Goal: Information Seeking & Learning: Learn about a topic

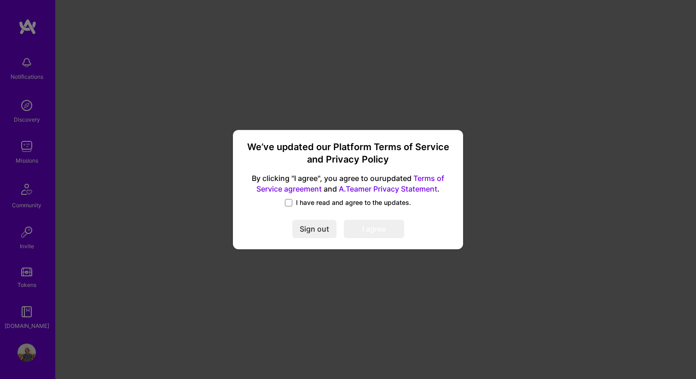
click at [305, 198] on span "I have read and agree to the updates." at bounding box center [353, 202] width 115 height 9
click at [0, 0] on input "I have read and agree to the updates." at bounding box center [0, 0] width 0 height 0
click at [370, 225] on button "I agree" at bounding box center [374, 229] width 60 height 18
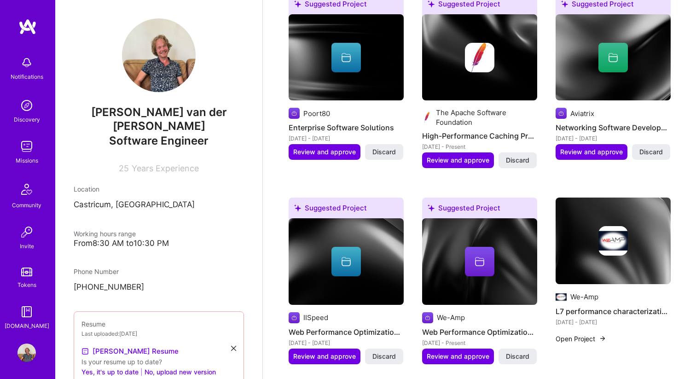
scroll to position [602, 0]
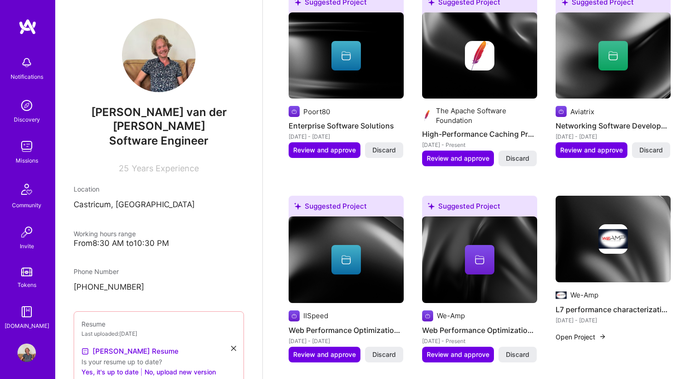
click at [31, 147] on img at bounding box center [26, 146] width 18 height 18
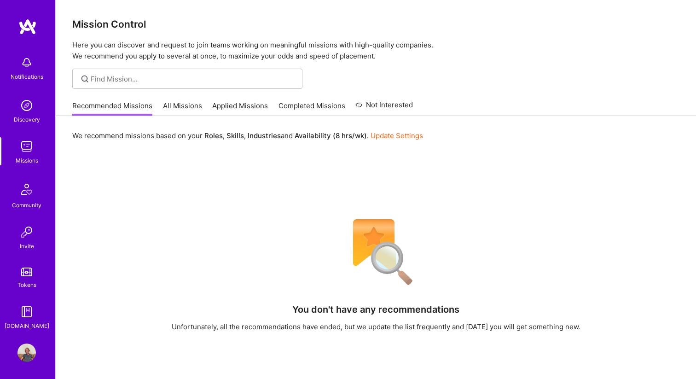
click at [169, 102] on link "All Missions" at bounding box center [182, 108] width 39 height 15
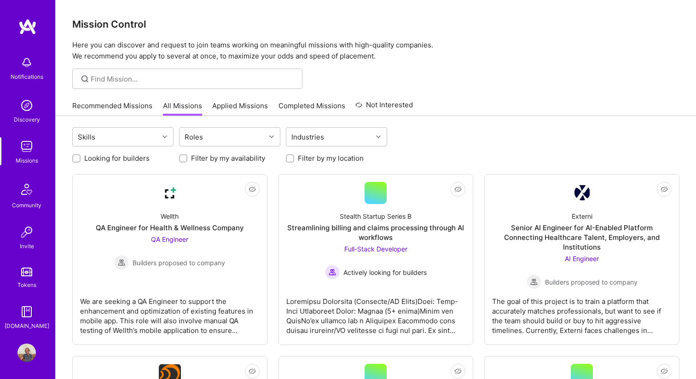
scroll to position [1, 0]
click at [23, 344] on img at bounding box center [26, 351] width 18 height 18
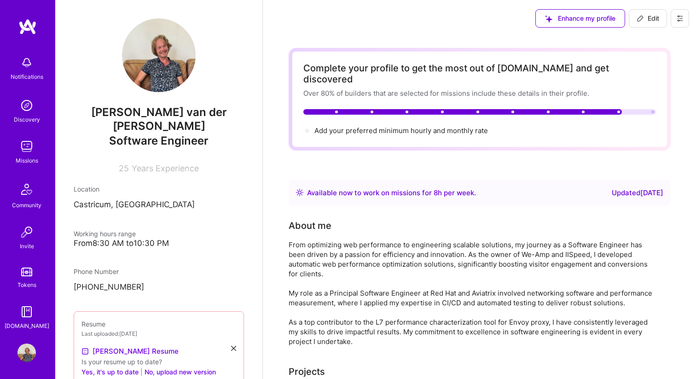
click at [656, 15] on span "Edit" at bounding box center [647, 18] width 23 height 9
select select "NL"
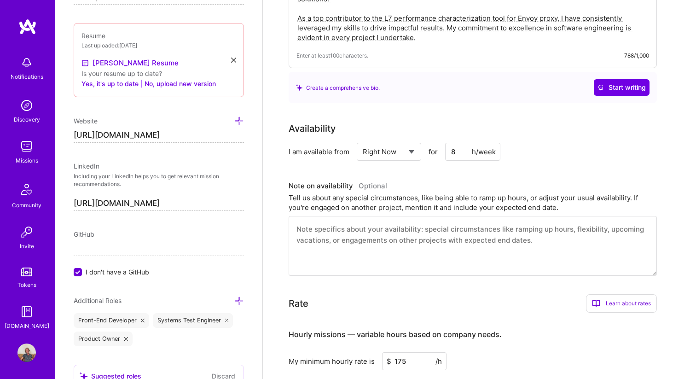
scroll to position [295, 0]
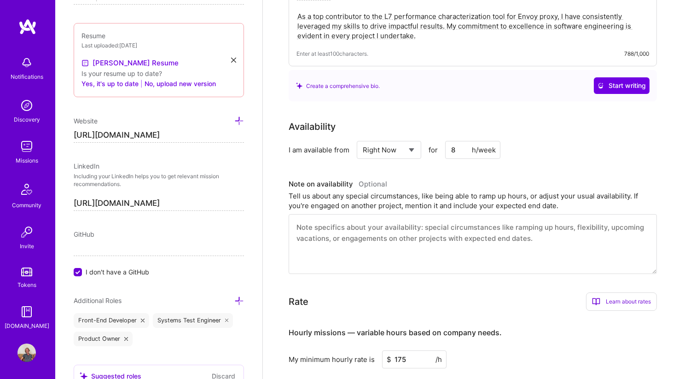
click at [462, 141] on input "8" at bounding box center [472, 150] width 55 height 18
click at [395, 142] on select "Select... Right Now Future Date Not Available" at bounding box center [389, 149] width 53 height 23
select select "Future Date"
click at [363, 138] on select "Select... Right Now Future Date Not Available" at bounding box center [389, 149] width 53 height 23
click at [473, 141] on input "[DATE]" at bounding box center [468, 150] width 46 height 18
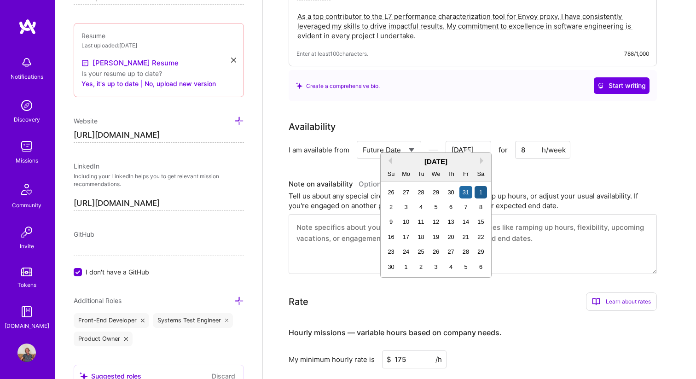
type input "[DATE]"
click at [484, 191] on div "1" at bounding box center [480, 192] width 12 height 12
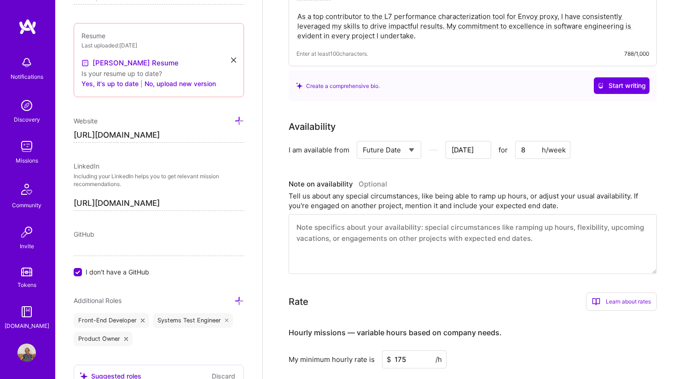
click at [536, 141] on input "8" at bounding box center [542, 150] width 55 height 18
type input "[DATE]"
type input "4"
type input "[DATE]"
type input "40"
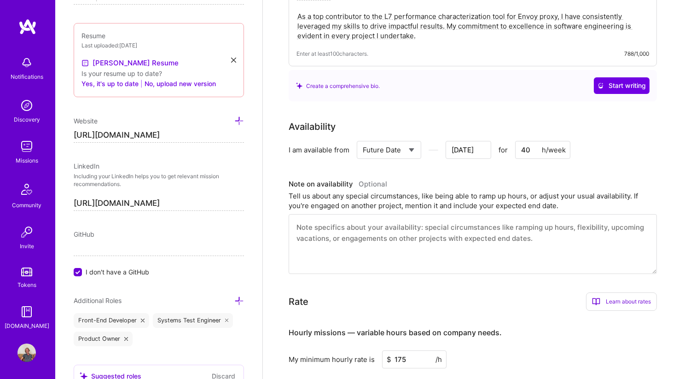
type input "[DATE]"
click at [474, 191] on div "Tell us about any special circumstances, like being able to ramp up hours, or a…" at bounding box center [472, 200] width 368 height 19
click at [527, 141] on input "40" at bounding box center [542, 150] width 55 height 18
click at [520, 157] on div "Availability I am available from Select... Right Now Future Date Not Available …" at bounding box center [479, 197] width 382 height 154
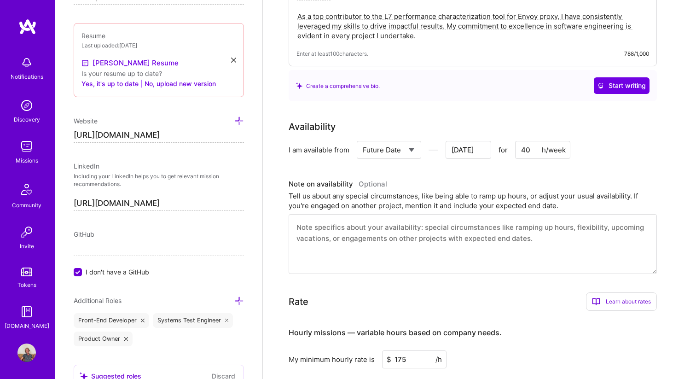
click at [525, 145] on input "40" at bounding box center [542, 150] width 55 height 18
type input "3"
type input "[DATE]"
type input "32"
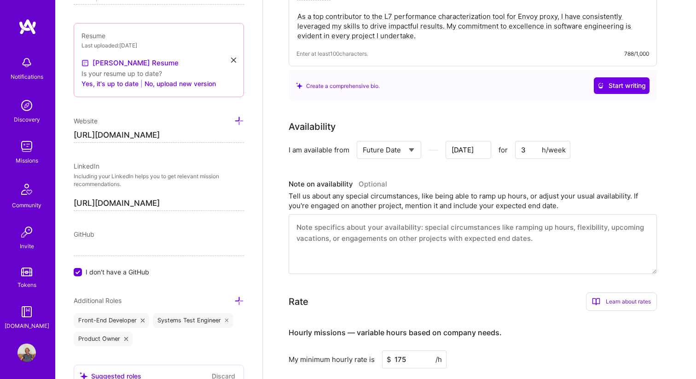
type input "[DATE]"
click at [503, 177] on h3 "Note on availability Optional" at bounding box center [472, 184] width 368 height 14
click at [537, 141] on input "32" at bounding box center [542, 150] width 55 height 18
type input "3"
type input "[DATE]"
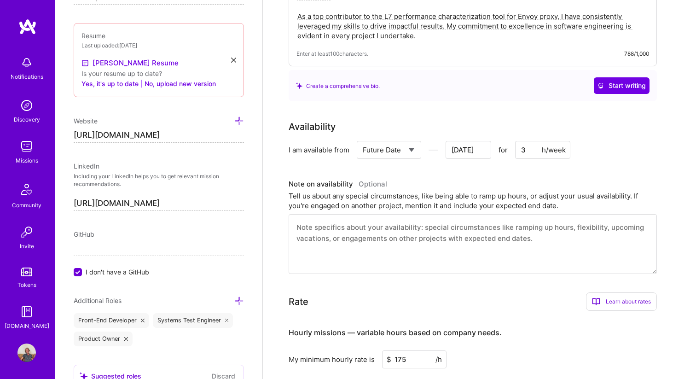
type input "36"
type input "[DATE]"
type input "36"
click at [491, 191] on div "Tell us about any special circumstances, like being able to ramp up hours, or a…" at bounding box center [472, 200] width 368 height 19
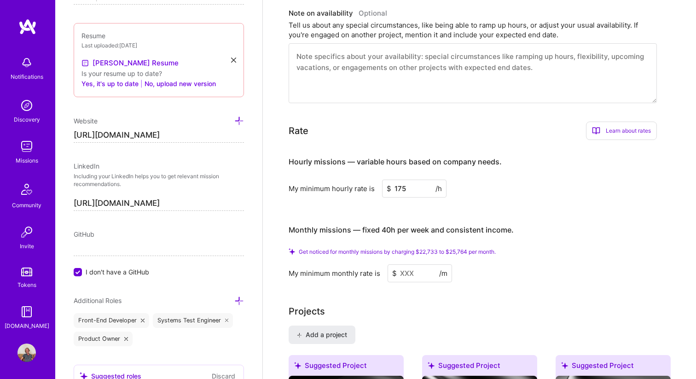
scroll to position [466, 0]
drag, startPoint x: 397, startPoint y: 178, endPoint x: 423, endPoint y: 178, distance: 25.8
click at [423, 179] on input "175" at bounding box center [414, 188] width 64 height 18
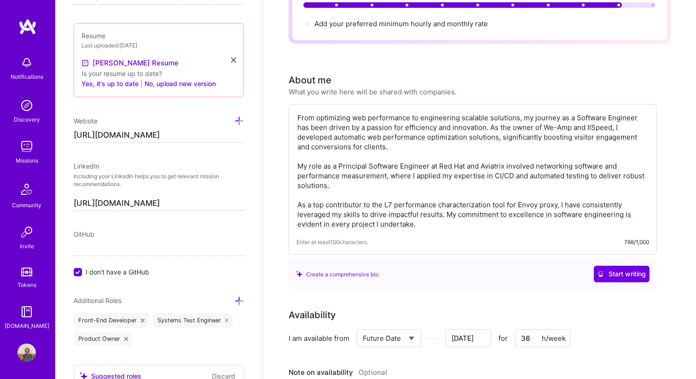
scroll to position [0, 0]
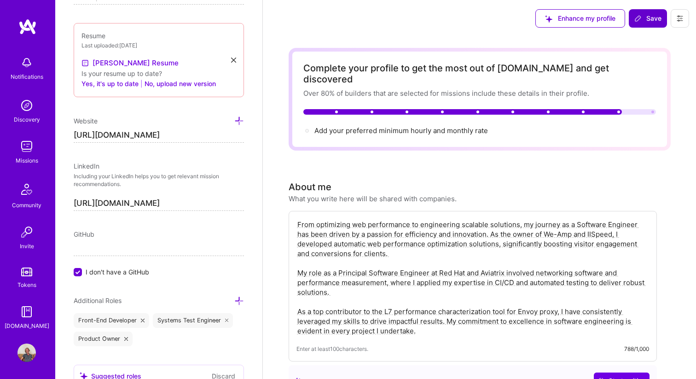
type input "150"
click at [637, 24] on button "Save" at bounding box center [647, 18] width 38 height 18
type input "[DATE]"
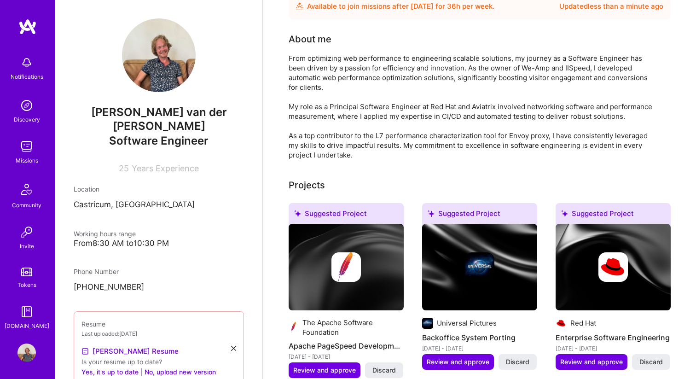
click at [35, 66] on img at bounding box center [26, 62] width 18 height 18
click at [27, 148] on img at bounding box center [26, 146] width 18 height 18
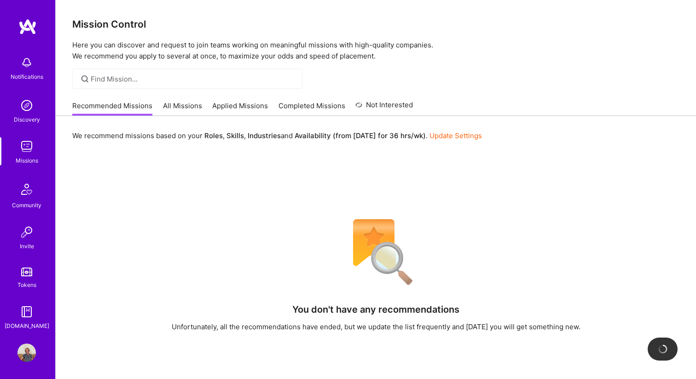
click at [208, 101] on div "Recommended Missions All Missions Applied Missions Completed Missions Not Inter…" at bounding box center [242, 106] width 340 height 20
click at [170, 104] on link "All Missions" at bounding box center [182, 108] width 39 height 15
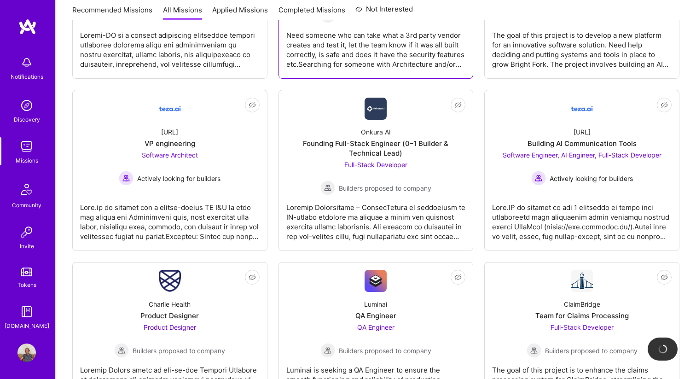
scroll to position [449, 0]
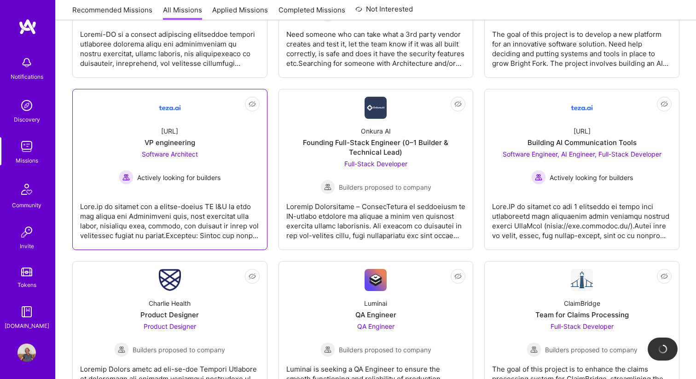
click at [189, 212] on div at bounding box center [169, 217] width 179 height 46
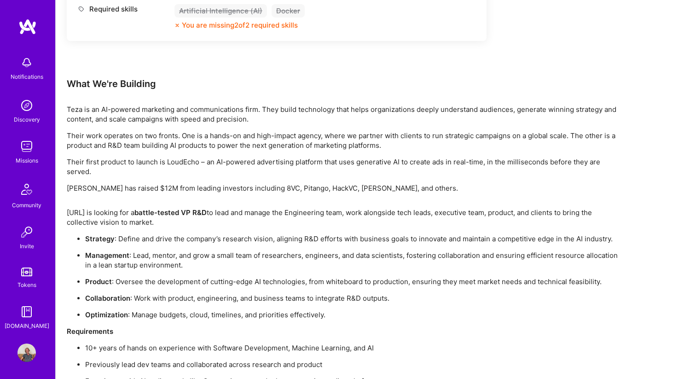
scroll to position [569, 0]
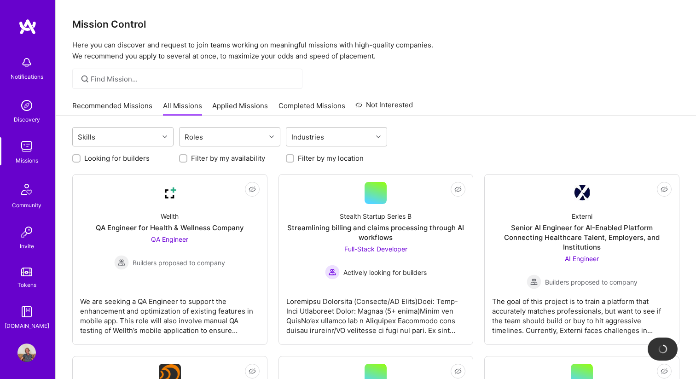
click at [107, 99] on div "Recommended Missions All Missions Applied Missions Completed Missions Not Inter…" at bounding box center [242, 106] width 340 height 20
click at [110, 104] on link "Recommended Missions" at bounding box center [112, 108] width 80 height 15
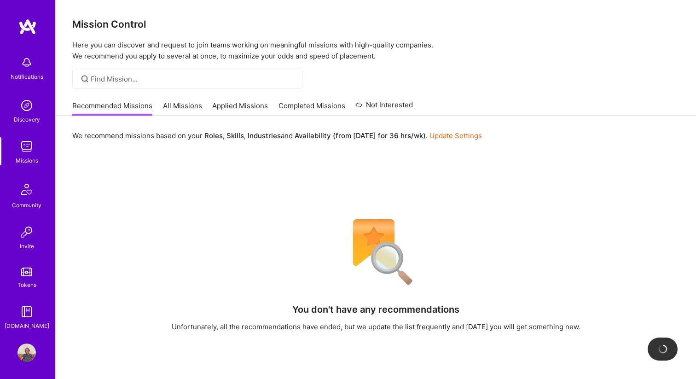
click at [170, 108] on link "All Missions" at bounding box center [182, 108] width 39 height 15
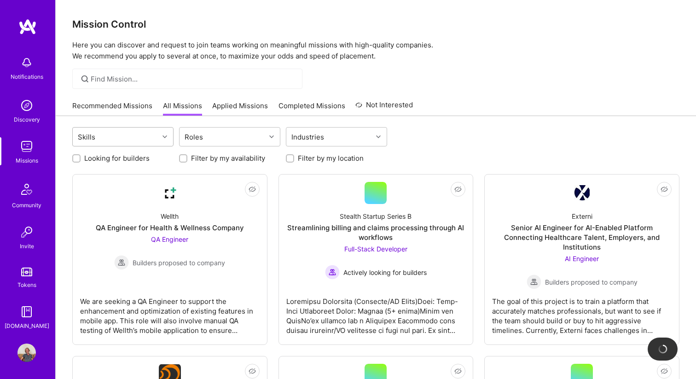
click at [156, 138] on div "Skills" at bounding box center [116, 136] width 86 height 18
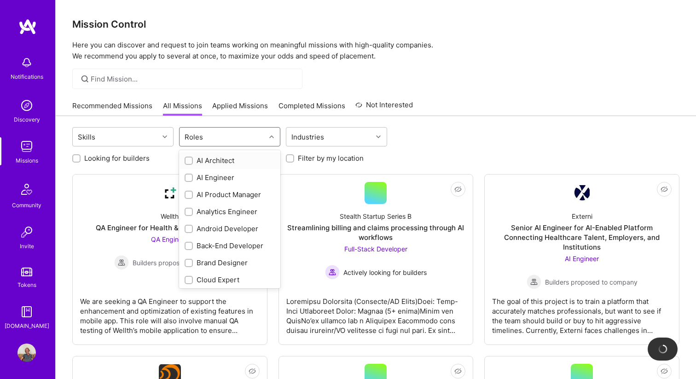
click at [221, 132] on div "Roles" at bounding box center [222, 136] width 86 height 18
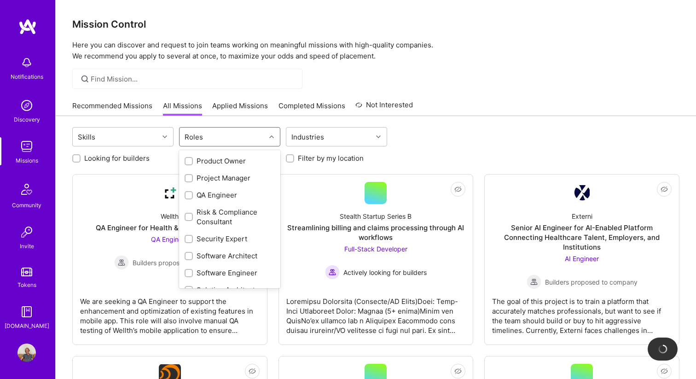
scroll to position [437, 0]
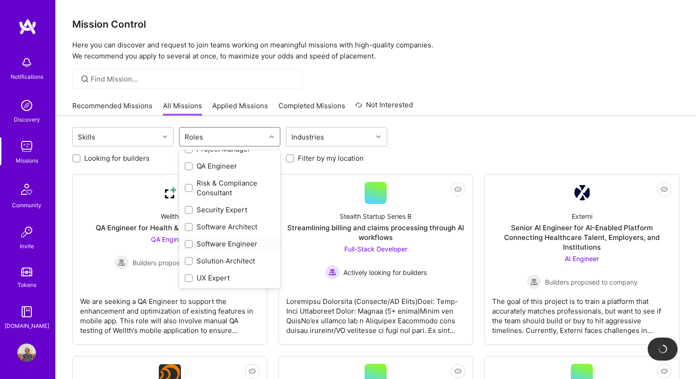
click at [187, 243] on input "checkbox" at bounding box center [189, 244] width 6 height 6
checkbox input "true"
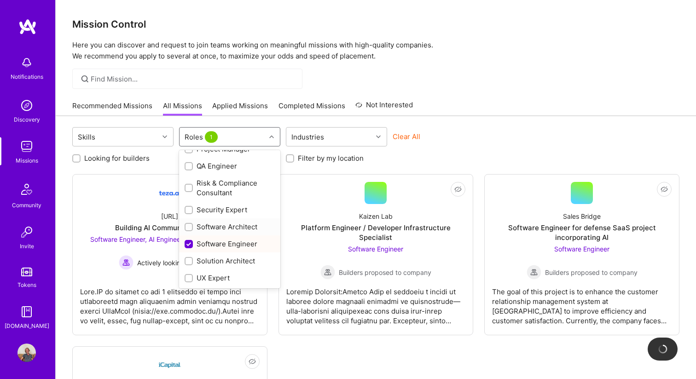
click at [187, 226] on input "checkbox" at bounding box center [189, 227] width 6 height 6
checkbox input "true"
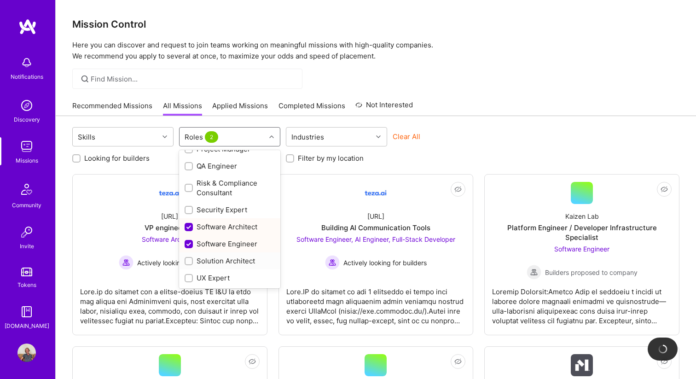
click at [188, 259] on input "checkbox" at bounding box center [189, 261] width 6 height 6
checkbox input "true"
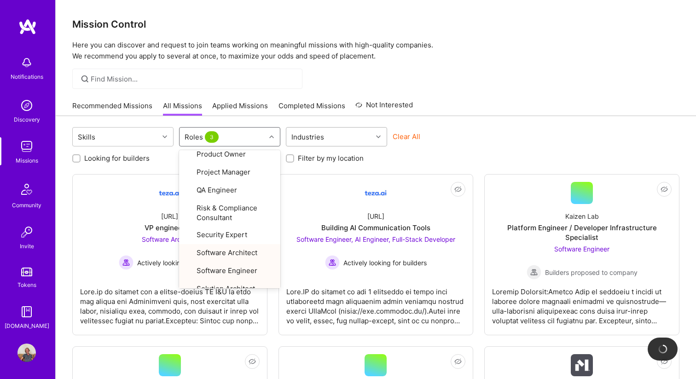
click at [379, 141] on div at bounding box center [379, 137] width 14 height 12
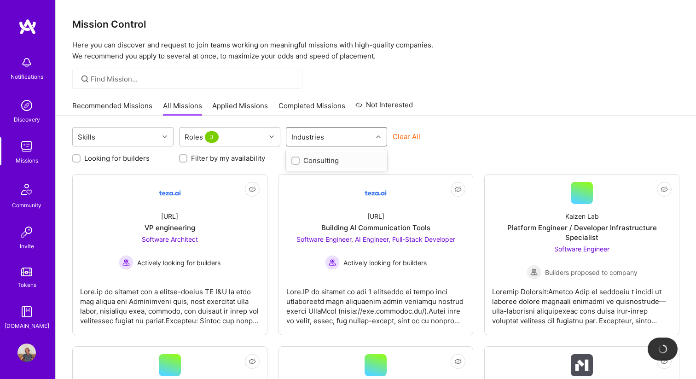
click at [379, 141] on div at bounding box center [379, 137] width 14 height 12
click at [419, 149] on div "Looking for builders Filter by my availability Filter by my location" at bounding box center [375, 156] width 607 height 14
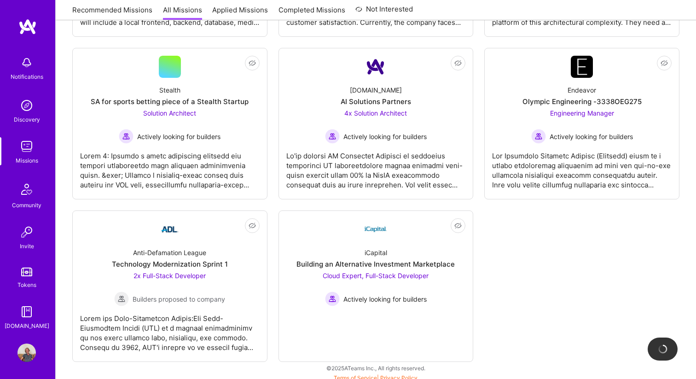
scroll to position [475, 0]
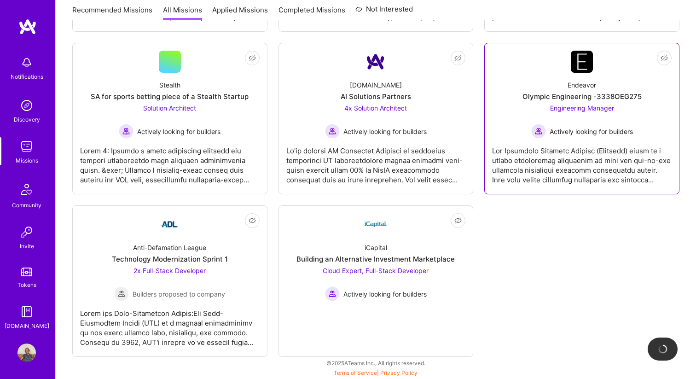
click at [527, 182] on div at bounding box center [581, 161] width 179 height 46
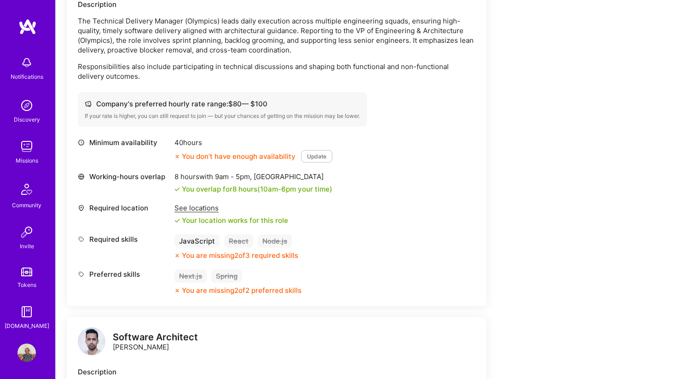
scroll to position [287, 0]
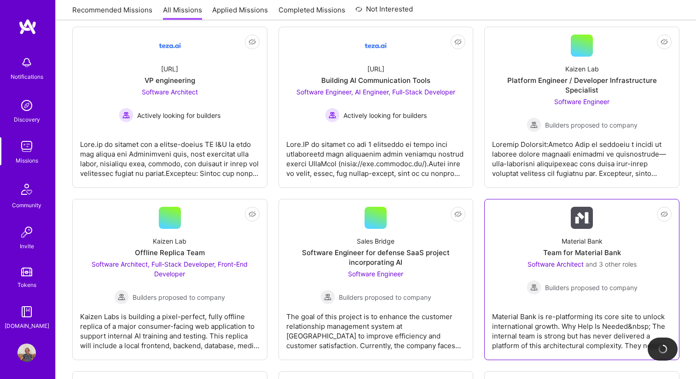
scroll to position [148, 0]
click at [607, 271] on div "Software Architect and 3 other roles Builders proposed to company" at bounding box center [581, 275] width 111 height 35
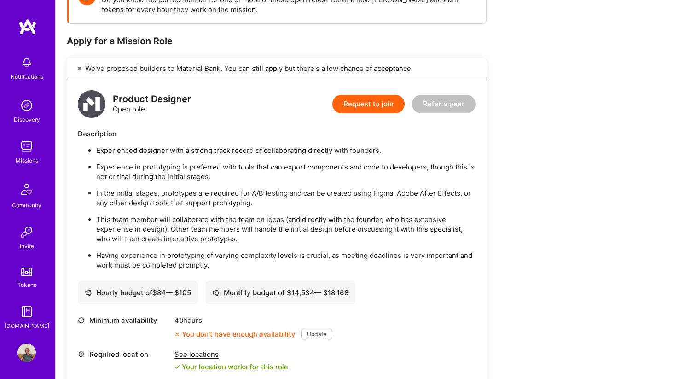
scroll to position [166, 0]
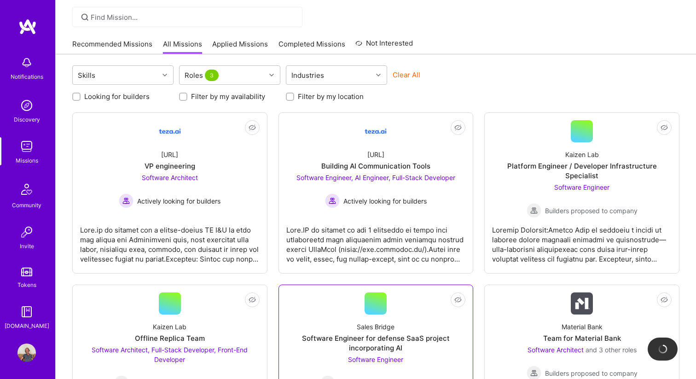
scroll to position [34, 0]
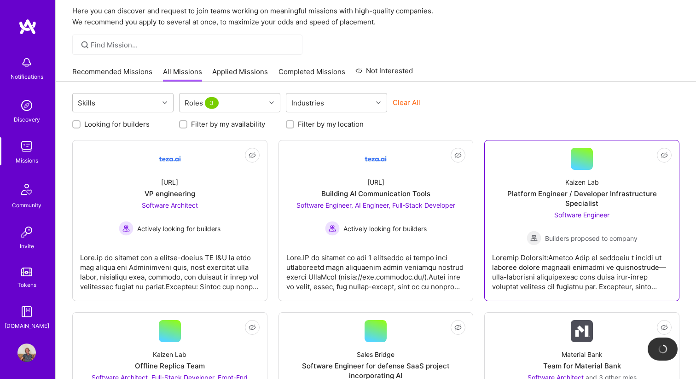
click at [508, 247] on div at bounding box center [581, 268] width 179 height 46
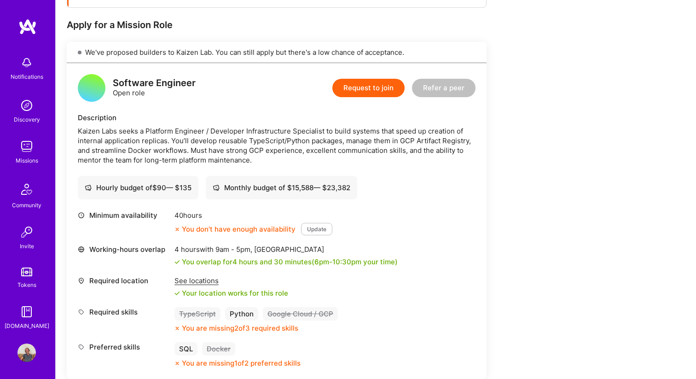
scroll to position [179, 0]
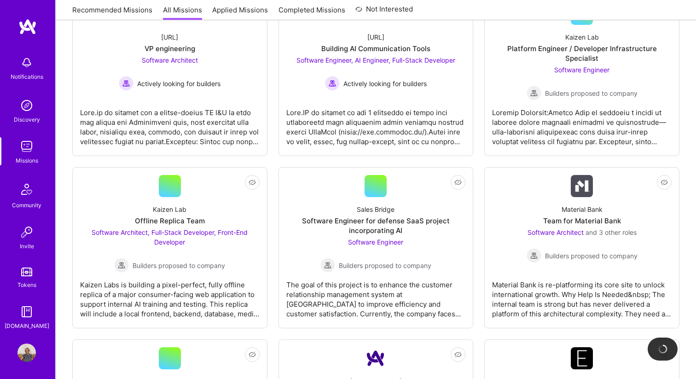
scroll to position [34, 0]
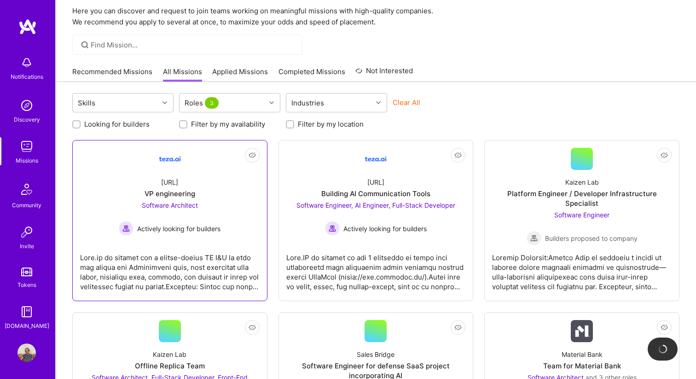
click at [166, 248] on div at bounding box center [169, 268] width 179 height 46
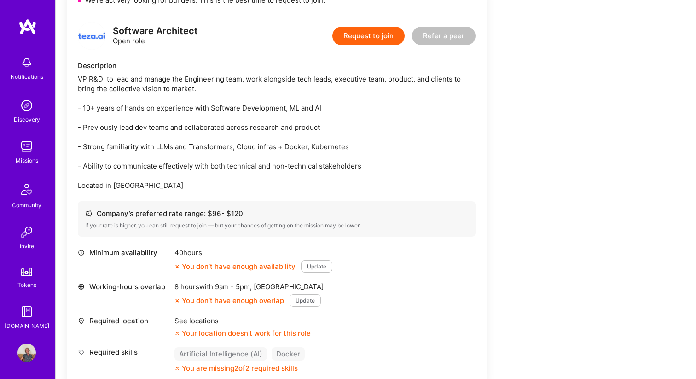
scroll to position [226, 0]
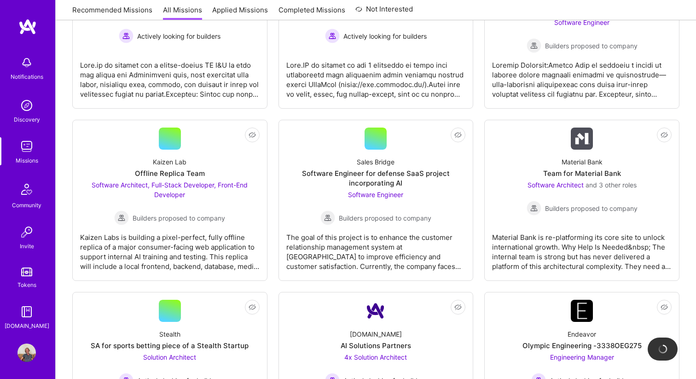
scroll to position [34, 0]
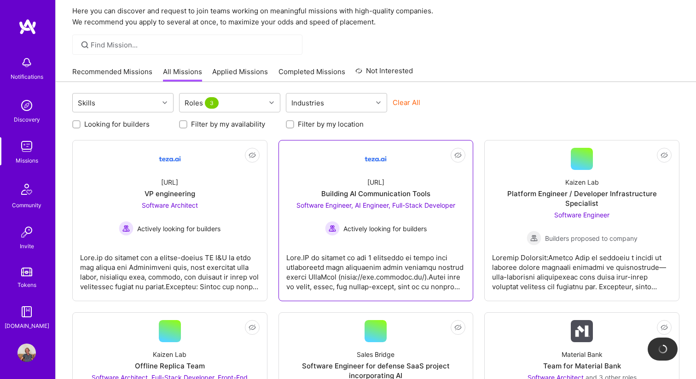
click at [369, 274] on div at bounding box center [375, 268] width 179 height 46
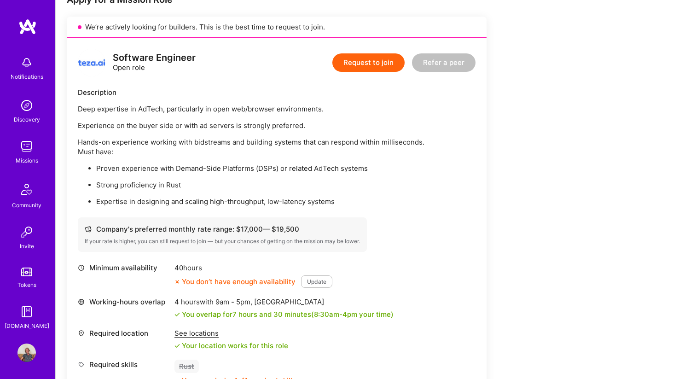
scroll to position [203, 0]
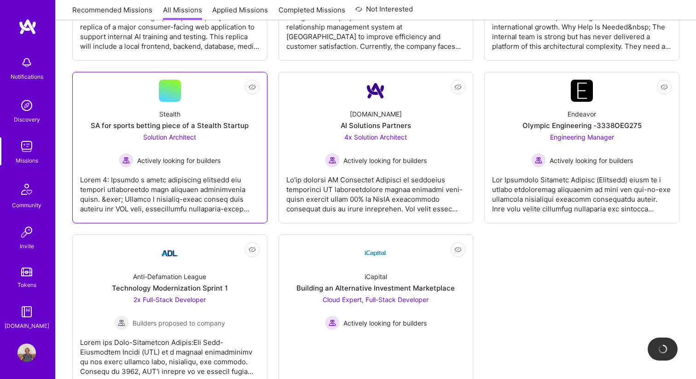
scroll to position [454, 0]
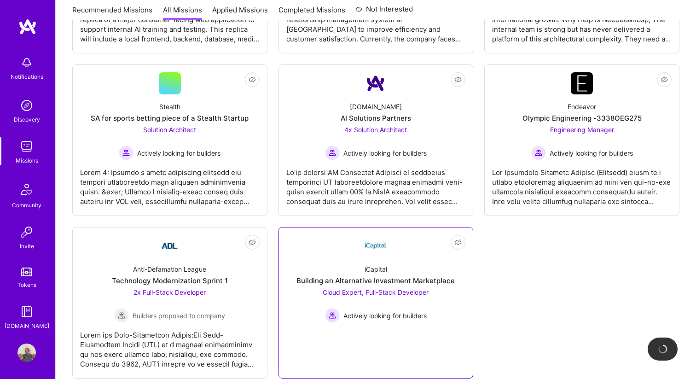
click at [331, 267] on div "iCapital Building an Alternative Investment Marketplace Cloud Expert, Full-Stac…" at bounding box center [375, 290] width 179 height 66
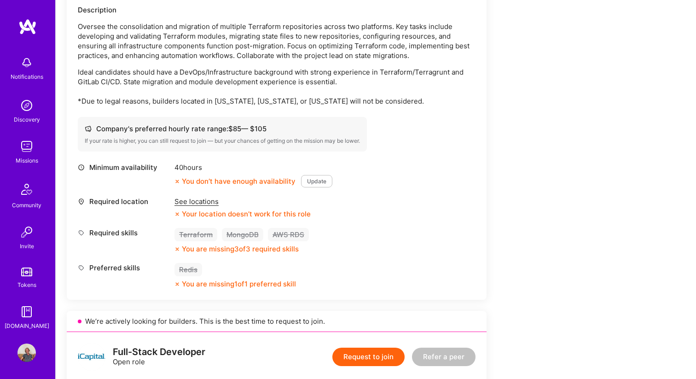
scroll to position [336, 0]
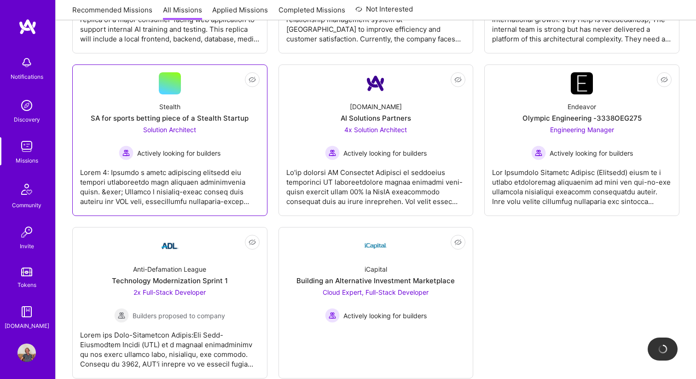
scroll to position [475, 0]
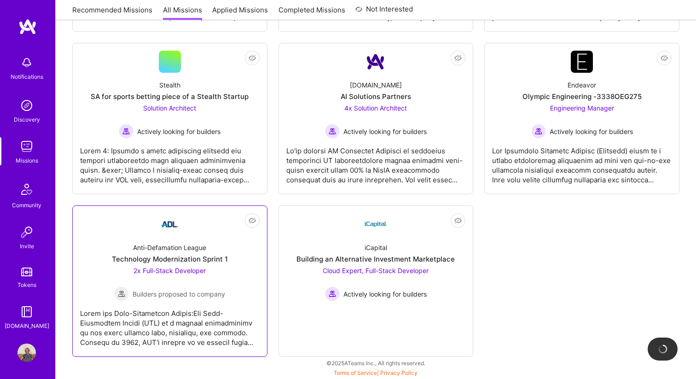
click at [186, 325] on div at bounding box center [169, 324] width 179 height 46
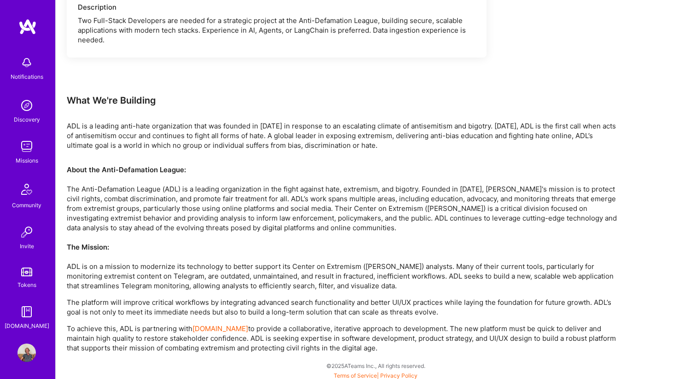
scroll to position [819, 0]
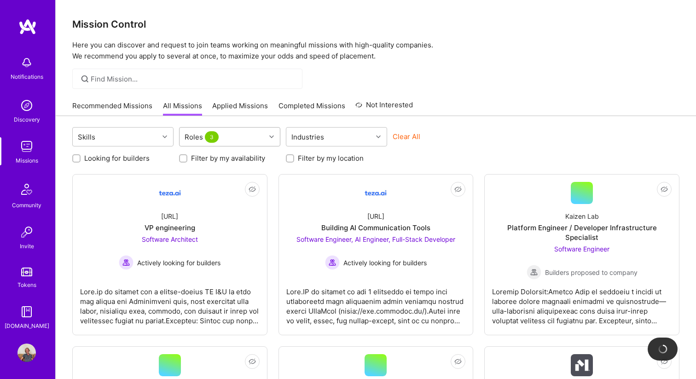
click at [207, 142] on div "Roles 3" at bounding box center [202, 136] width 40 height 13
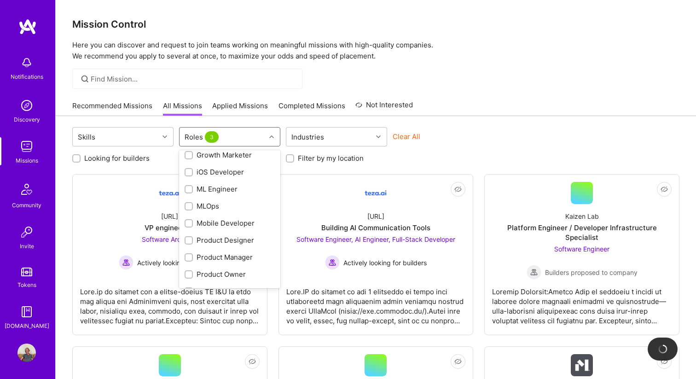
scroll to position [437, 0]
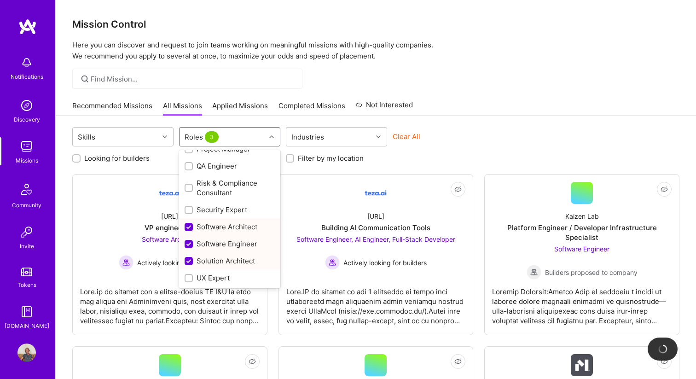
click at [190, 225] on input "checkbox" at bounding box center [189, 227] width 8 height 8
checkbox input "false"
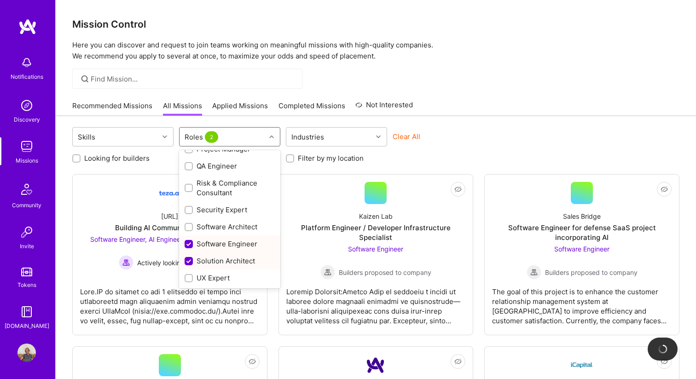
click at [190, 236] on div "Software Engineer" at bounding box center [229, 243] width 101 height 17
checkbox input "false"
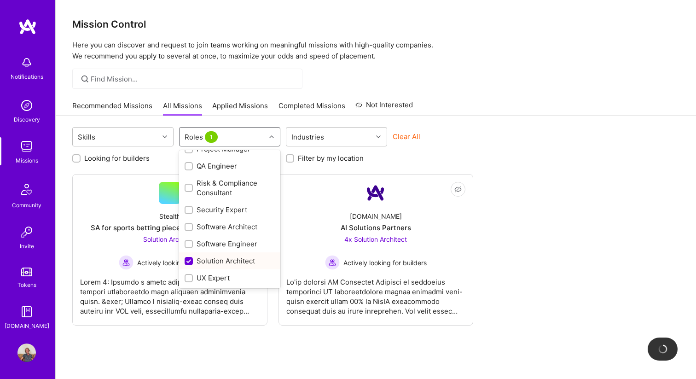
click at [188, 256] on label at bounding box center [188, 261] width 8 height 10
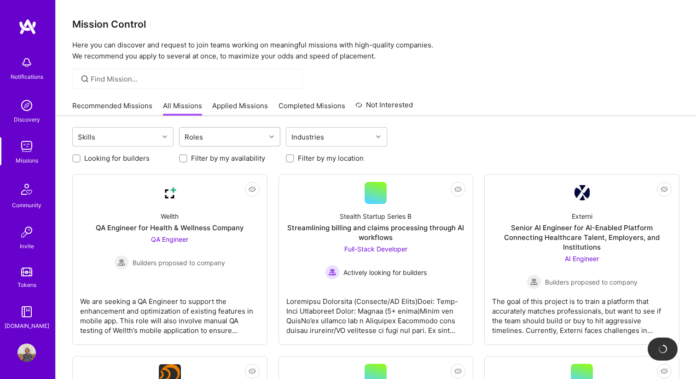
click at [219, 142] on div "Roles" at bounding box center [222, 136] width 86 height 18
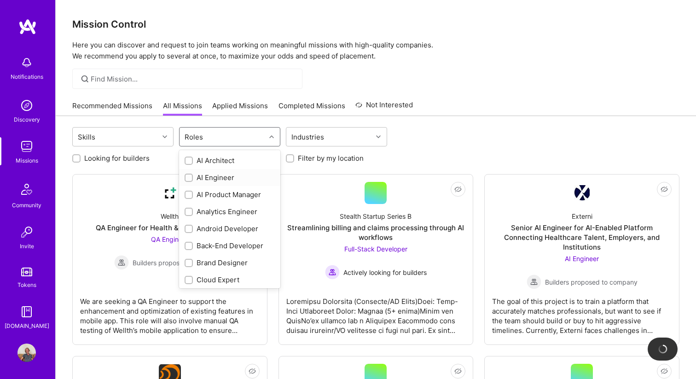
click at [189, 179] on input "checkbox" at bounding box center [189, 178] width 6 height 6
checkbox input "true"
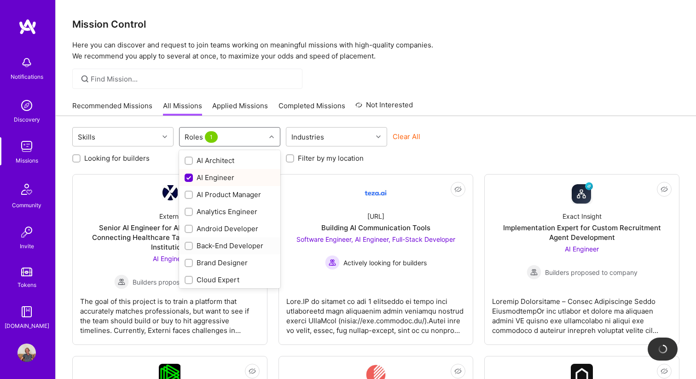
click at [185, 243] on div at bounding box center [188, 246] width 8 height 8
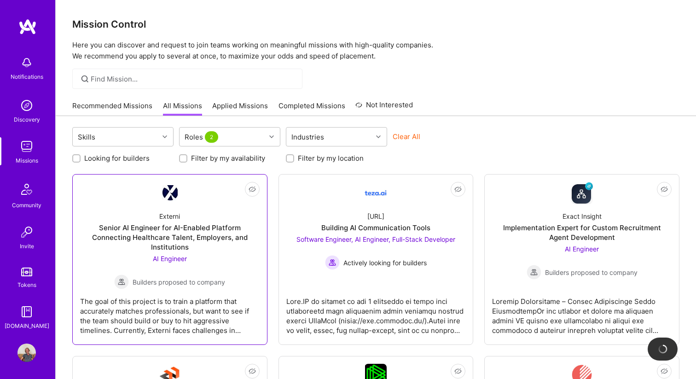
click at [157, 236] on div "Senior AI Engineer for AI-Enabled Platform Connecting Healthcare Talent, Employ…" at bounding box center [169, 237] width 179 height 29
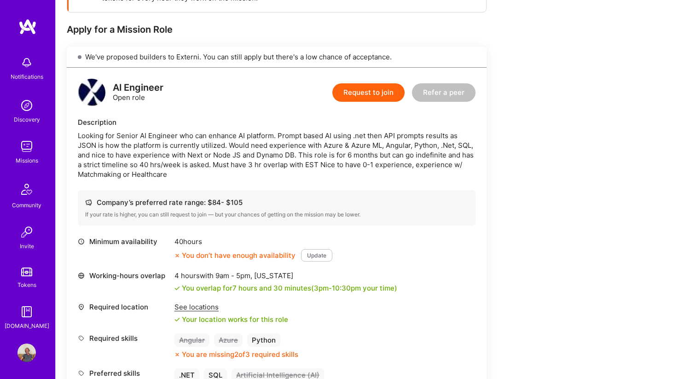
scroll to position [171, 0]
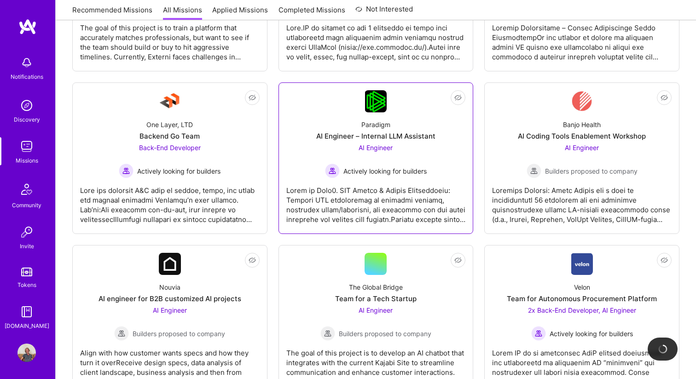
scroll to position [286, 0]
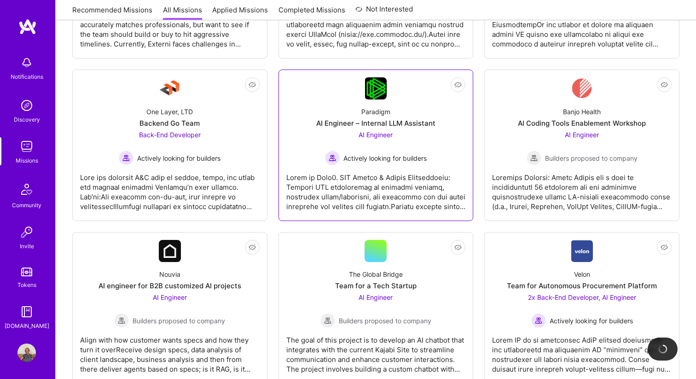
click at [331, 185] on div at bounding box center [375, 188] width 179 height 46
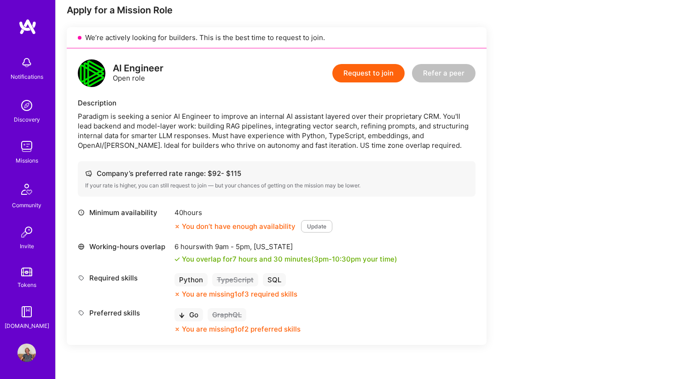
scroll to position [189, 0]
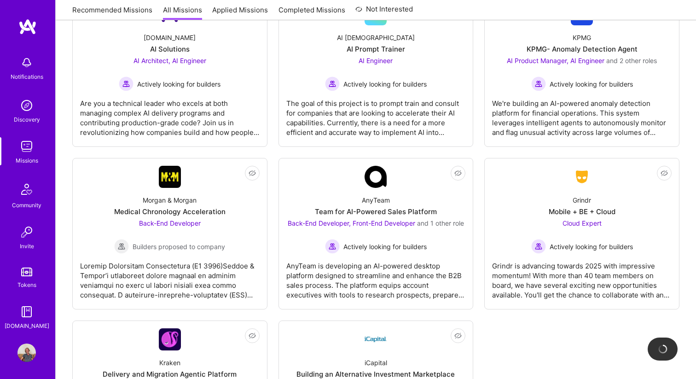
scroll to position [686, 0]
click at [566, 109] on div "We're building an AI-powered anomaly detection platform for financial operation…" at bounding box center [581, 114] width 179 height 46
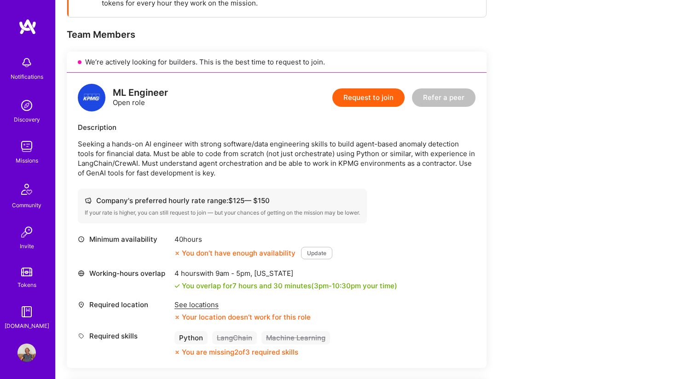
scroll to position [163, 0]
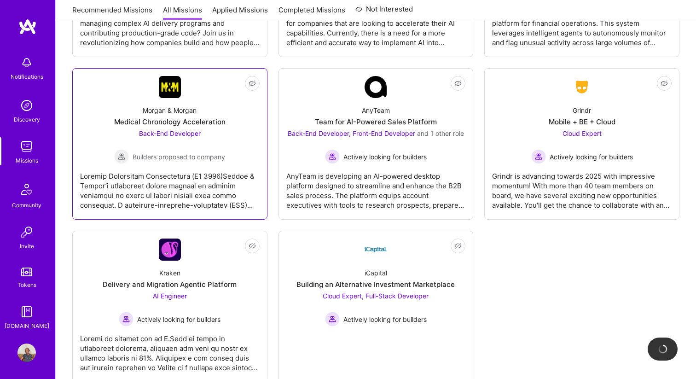
scroll to position [800, 0]
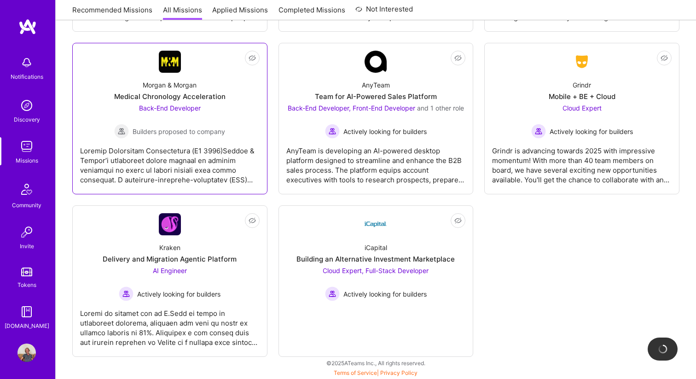
click at [179, 163] on div at bounding box center [169, 161] width 179 height 46
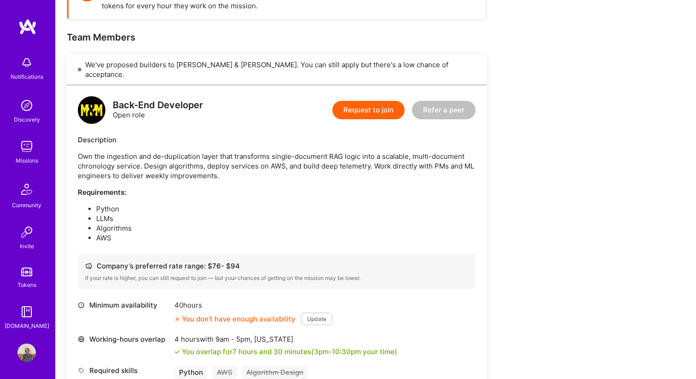
scroll to position [163, 0]
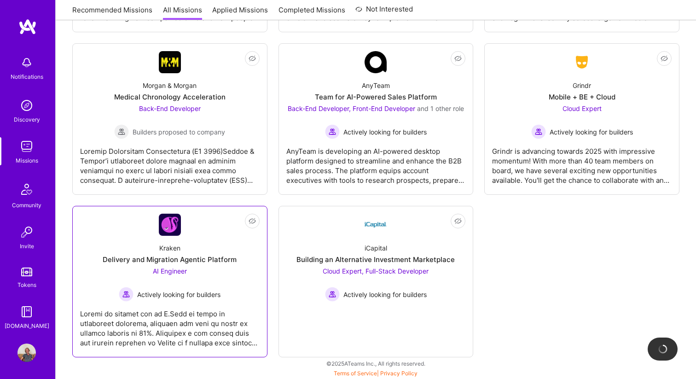
scroll to position [800, 0]
click at [221, 333] on div at bounding box center [169, 324] width 179 height 46
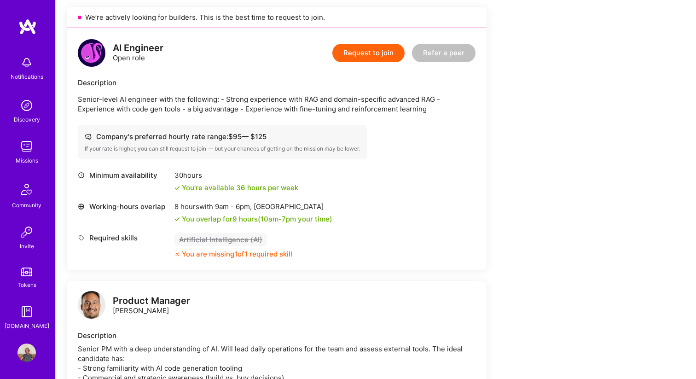
scroll to position [199, 0]
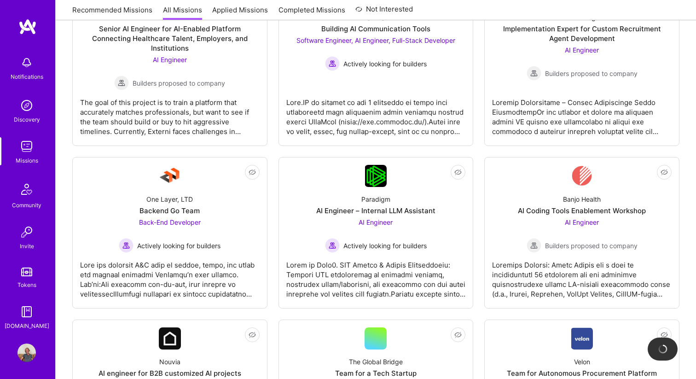
scroll to position [800, 0]
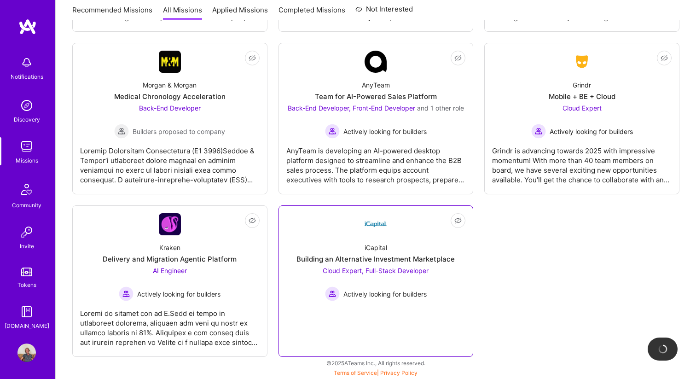
click at [345, 318] on link "Not Interested iCapital Building an Alternative Investment Marketplace Cloud Ex…" at bounding box center [375, 281] width 179 height 136
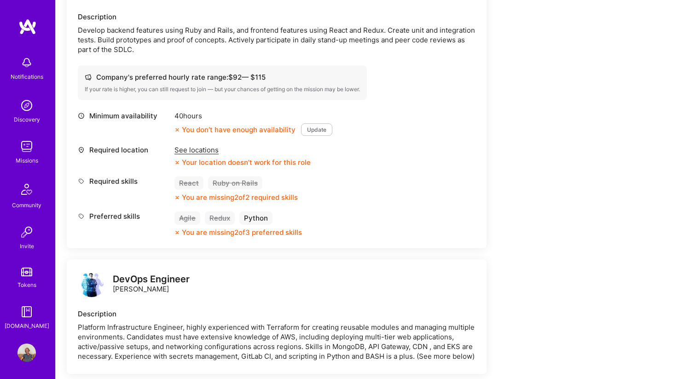
scroll to position [651, 0]
click at [196, 150] on div "See locations" at bounding box center [242, 149] width 136 height 10
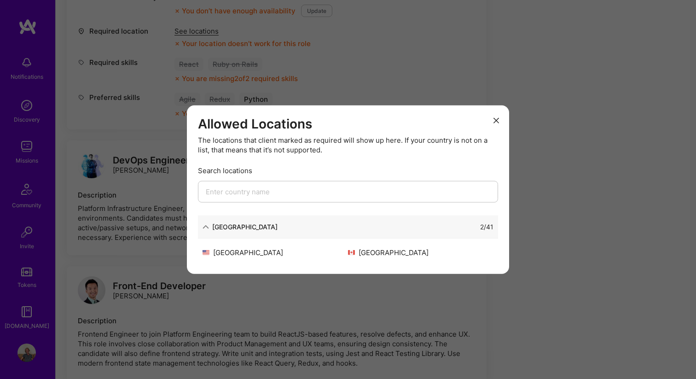
scroll to position [771, 0]
